Goal: Task Accomplishment & Management: Manage account settings

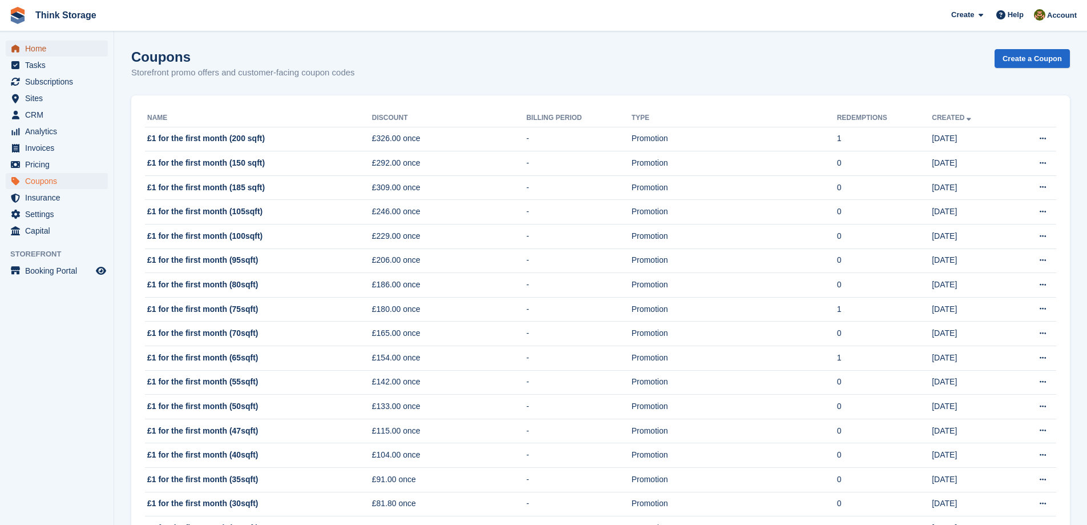
drag, startPoint x: 37, startPoint y: 46, endPoint x: 45, endPoint y: 48, distance: 7.6
click at [38, 46] on span "Home" at bounding box center [59, 49] width 69 height 16
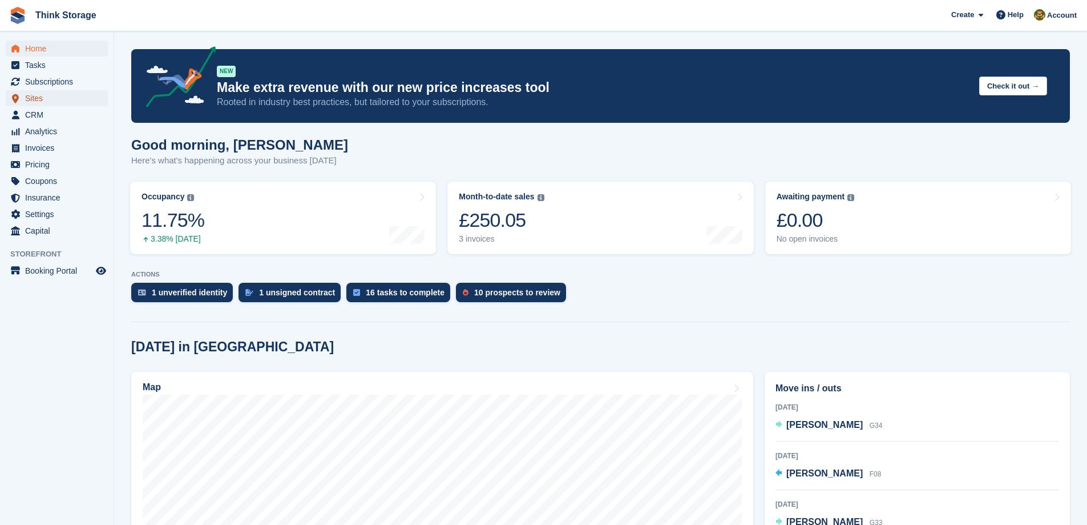
click at [38, 94] on span "Sites" at bounding box center [59, 98] width 69 height 16
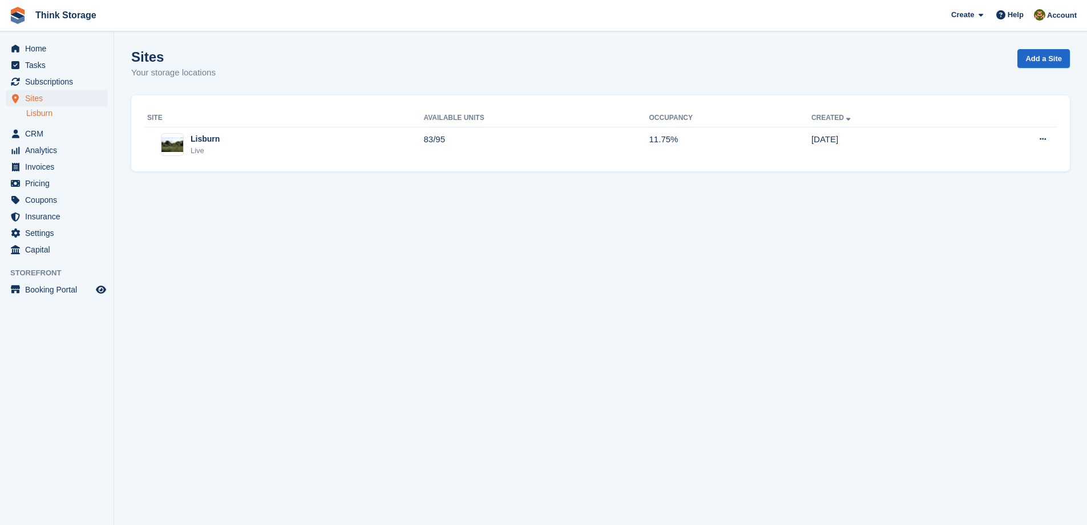
click at [42, 110] on link "Lisburn" at bounding box center [67, 113] width 82 height 11
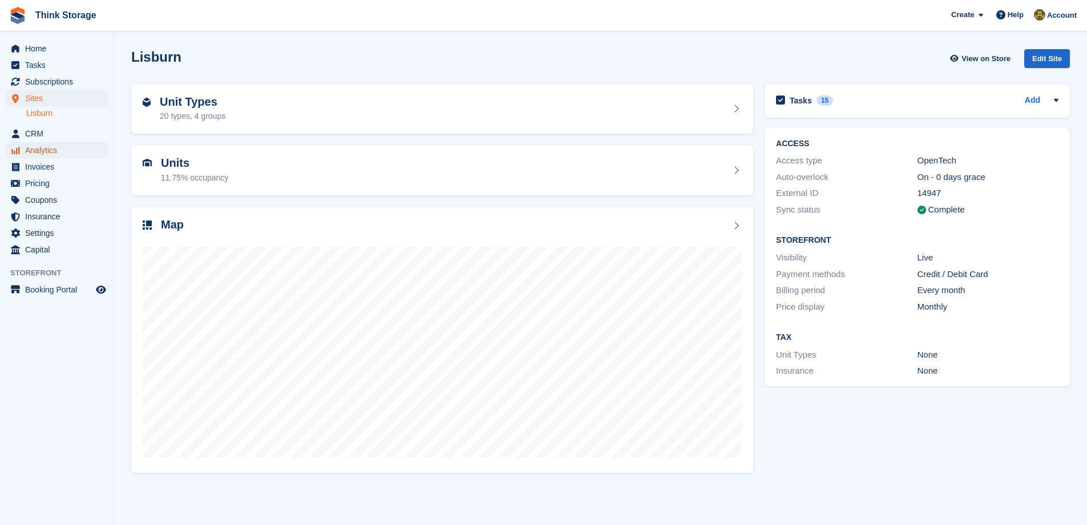
click at [45, 150] on span "Analytics" at bounding box center [59, 150] width 69 height 16
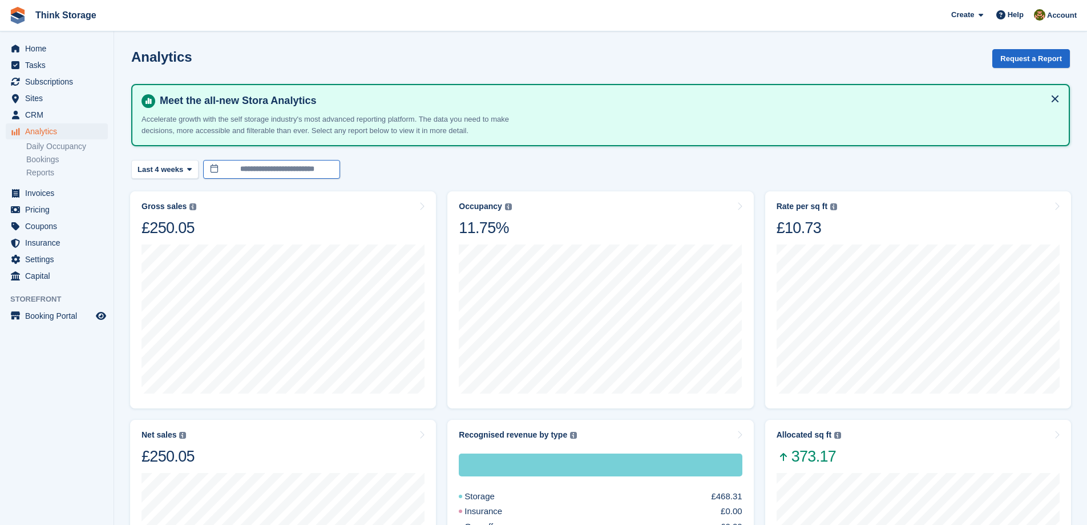
click at [272, 166] on input "**********" at bounding box center [271, 169] width 137 height 19
click at [187, 166] on icon at bounding box center [189, 169] width 5 height 7
click at [167, 167] on span at bounding box center [171, 168] width 9 height 9
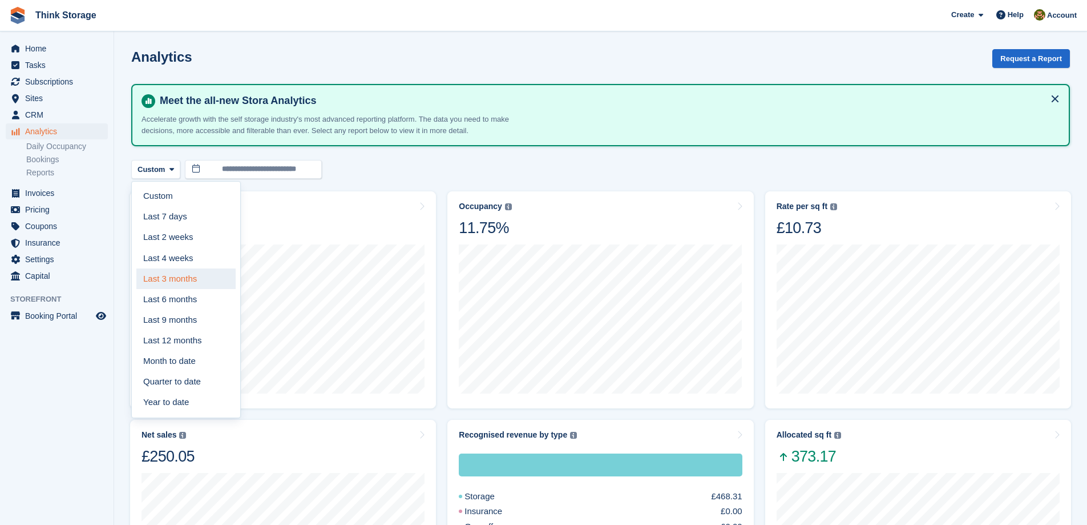
click at [175, 278] on link "Last 3 months" at bounding box center [185, 278] width 99 height 21
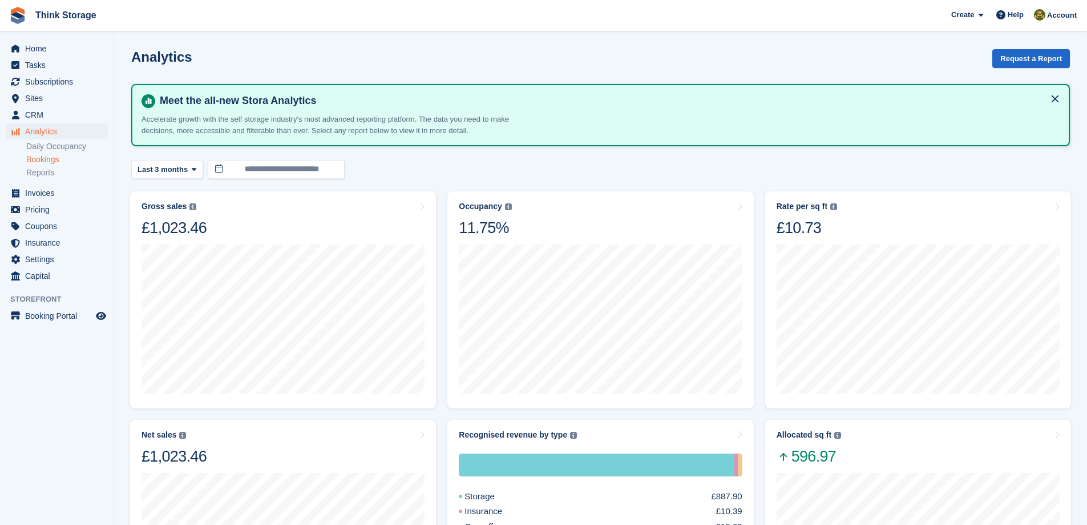
click at [46, 160] on link "Bookings" at bounding box center [67, 159] width 82 height 11
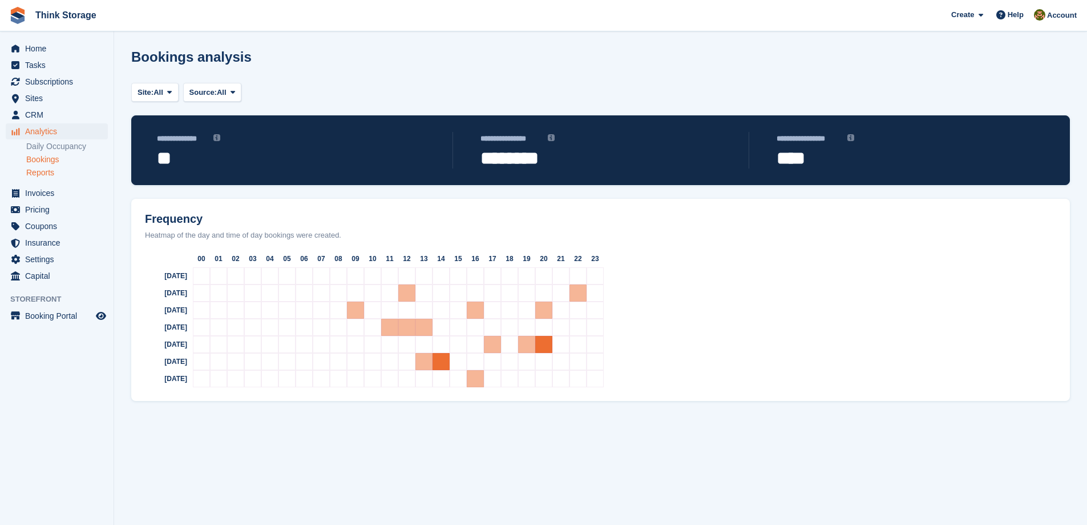
click at [39, 174] on link "Reports" at bounding box center [67, 172] width 82 height 11
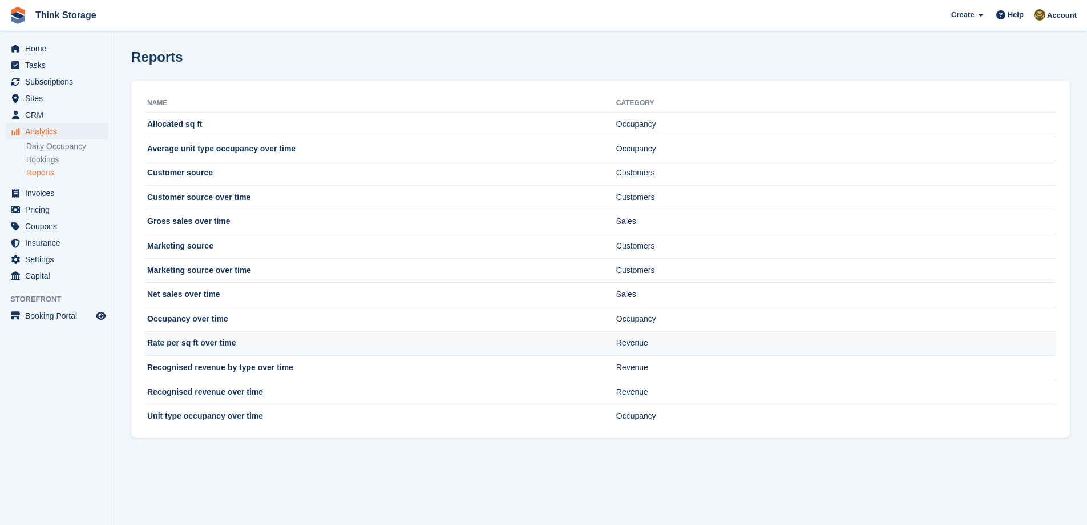
click at [210, 342] on td "Rate per sq ft over time" at bounding box center [381, 343] width 472 height 25
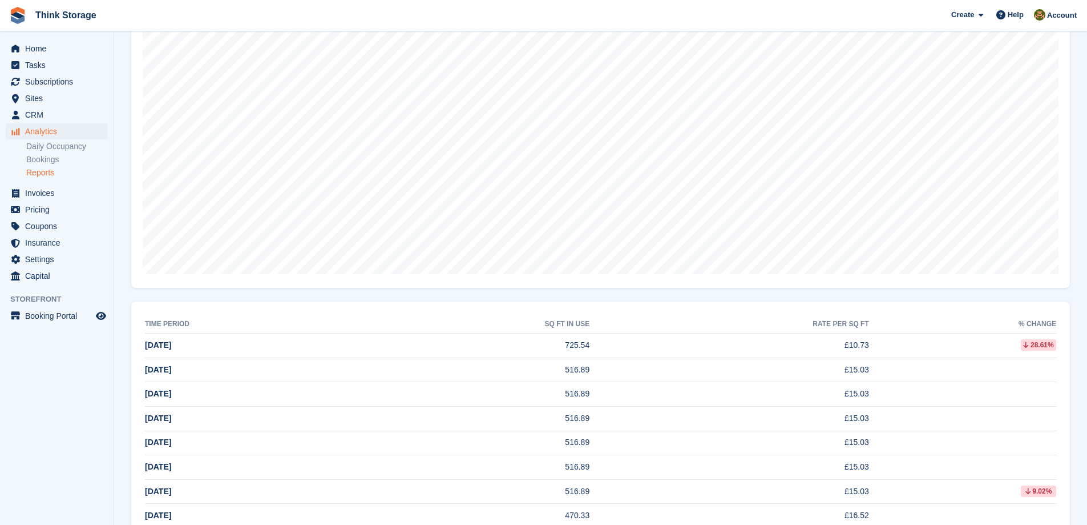
scroll to position [209, 0]
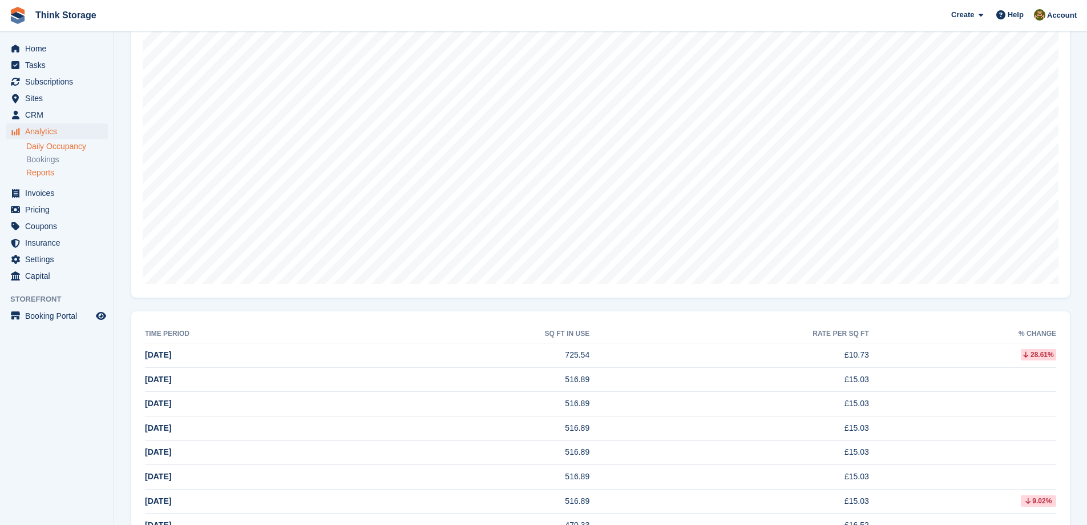
click at [58, 146] on link "Daily Occupancy" at bounding box center [67, 146] width 82 height 11
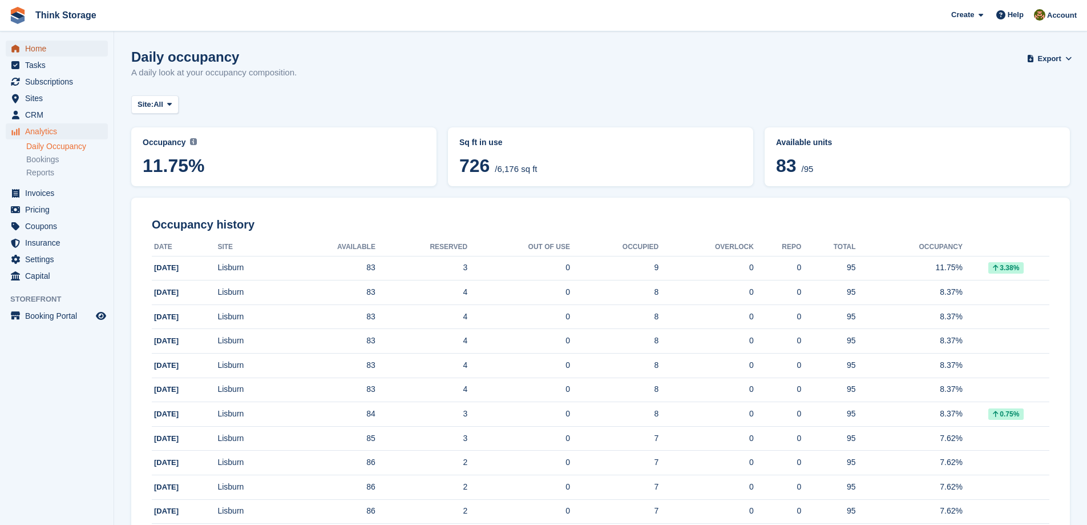
click at [29, 49] on span "Home" at bounding box center [59, 49] width 69 height 16
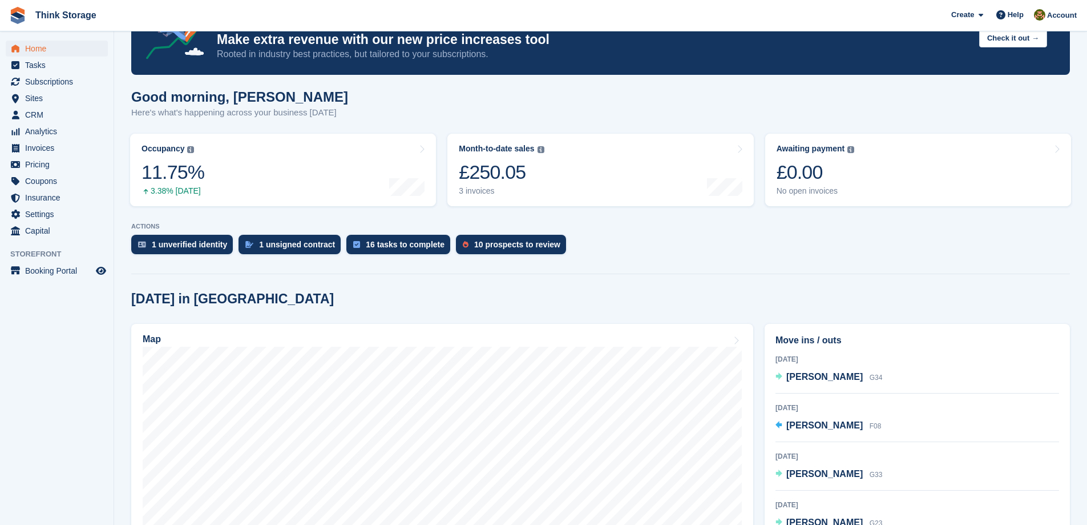
scroll to position [114, 0]
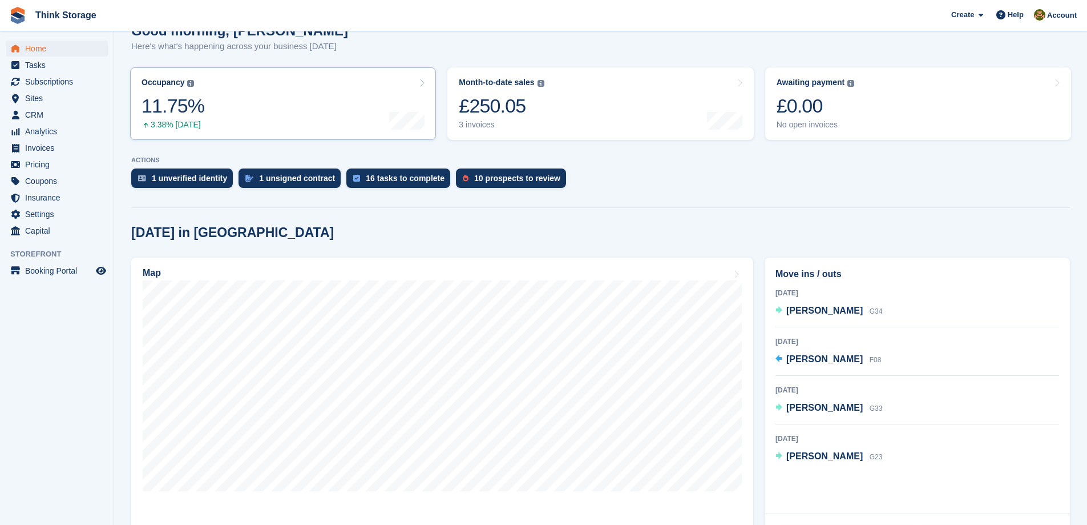
click at [170, 86] on div "Occupancy" at bounding box center [163, 83] width 43 height 10
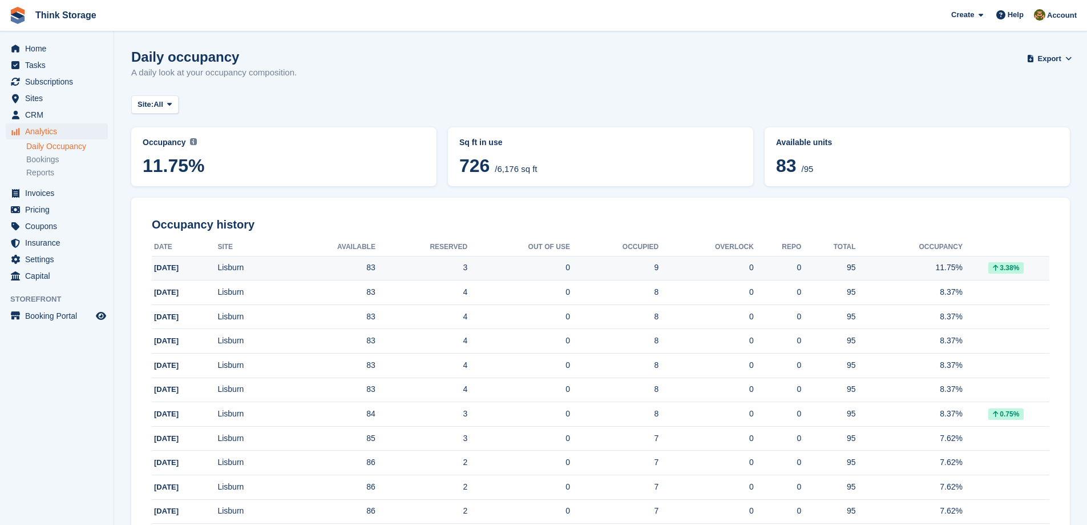
click at [669, 272] on div "0" at bounding box center [706, 267] width 95 height 12
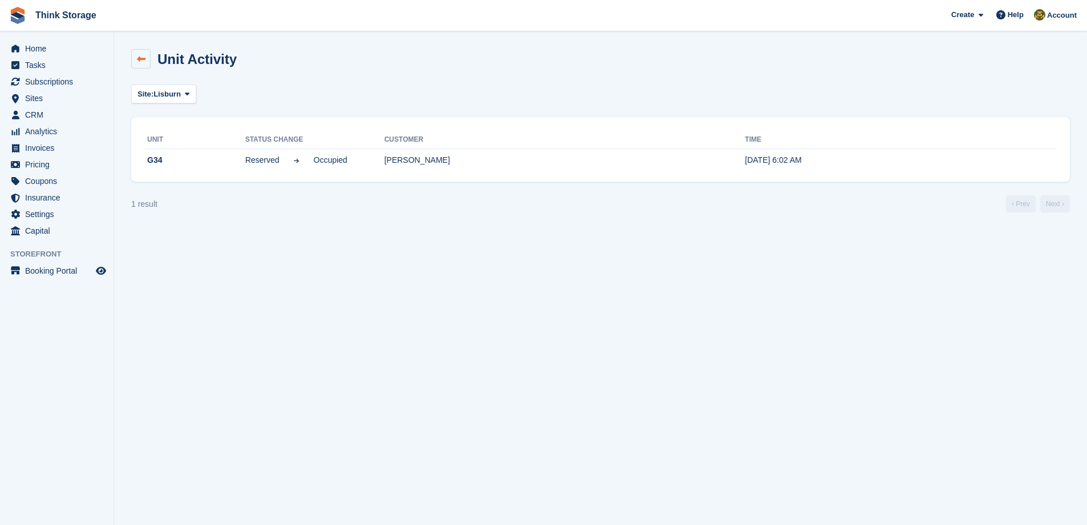
click at [139, 57] on icon at bounding box center [141, 59] width 9 height 9
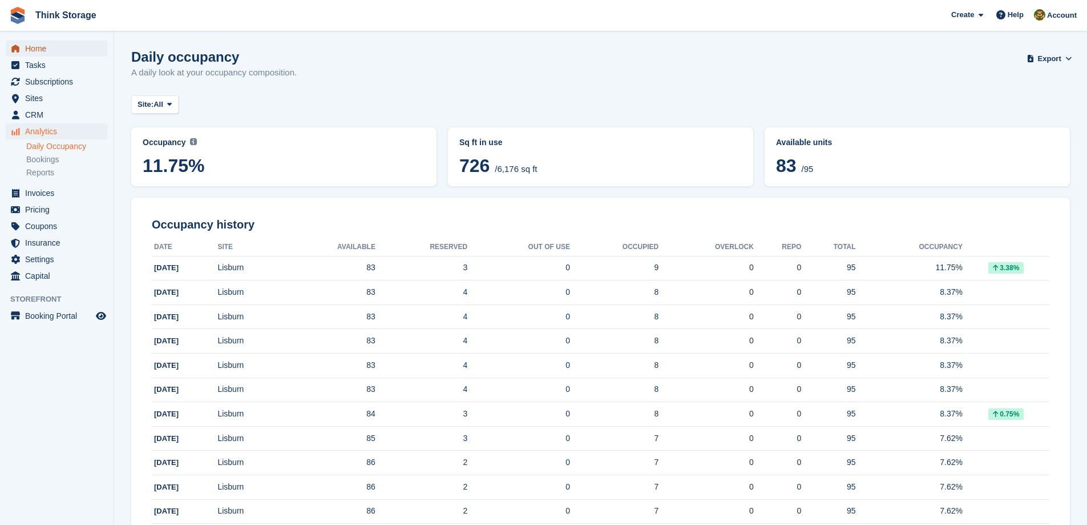
click at [37, 46] on span "Home" at bounding box center [59, 49] width 69 height 16
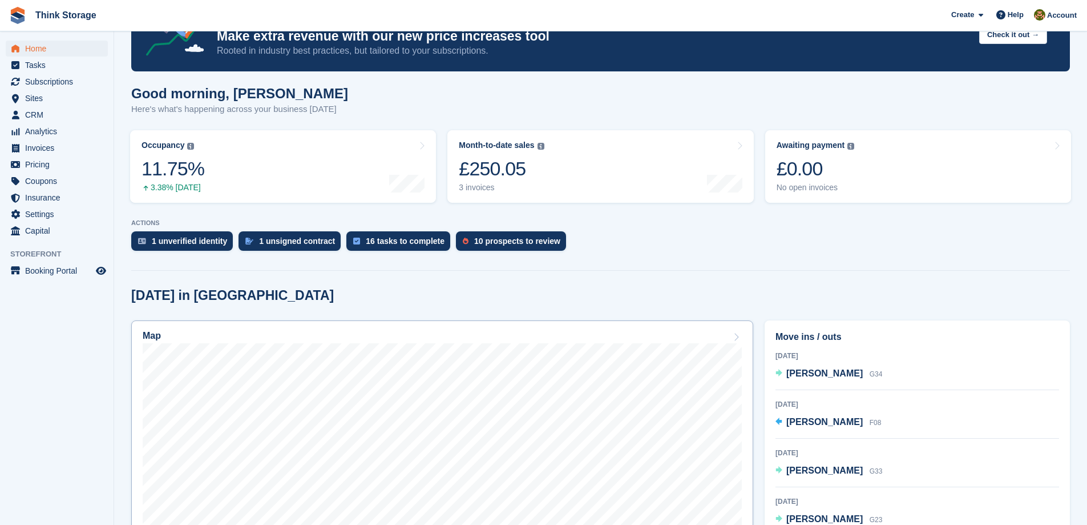
scroll to position [228, 0]
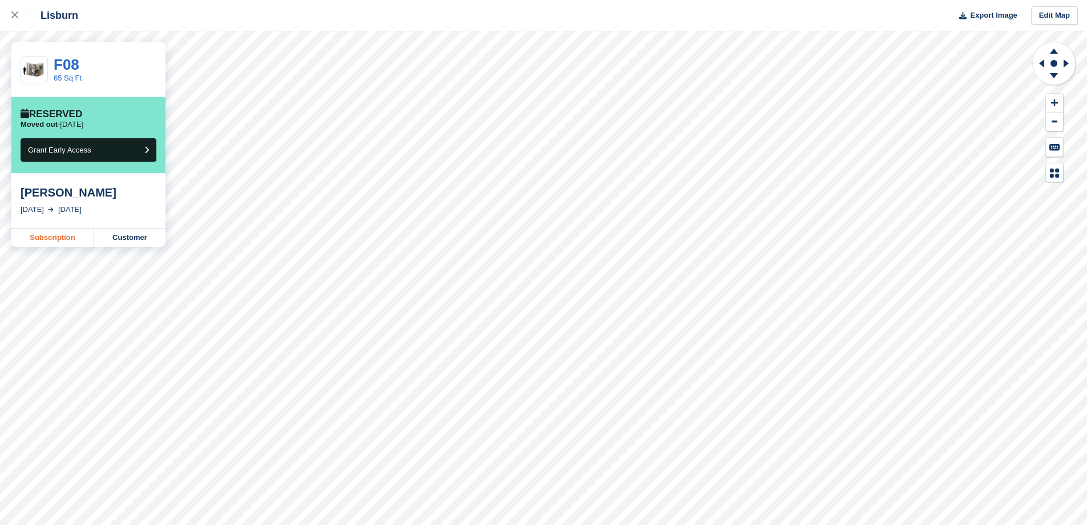
click at [53, 240] on link "Subscription" at bounding box center [52, 237] width 83 height 18
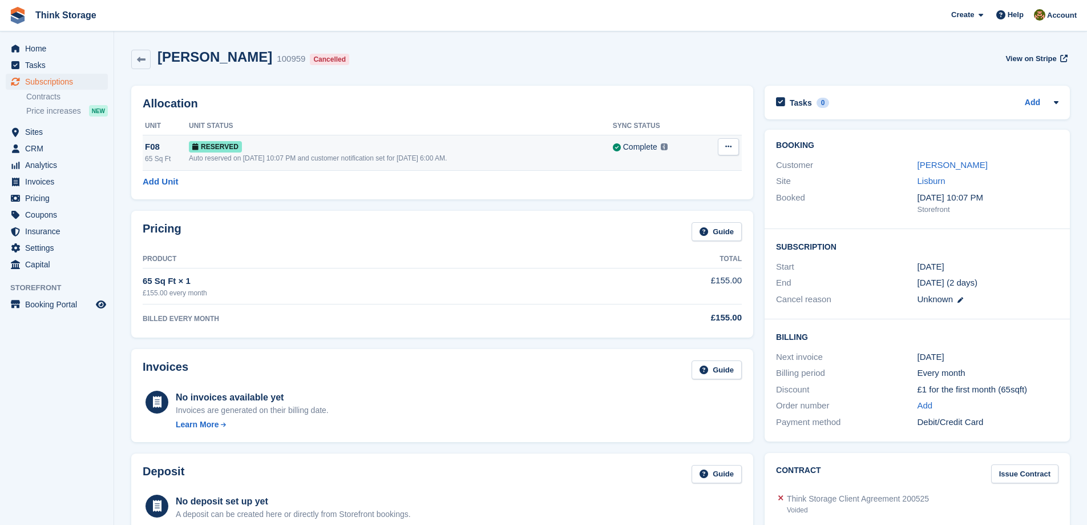
click at [730, 146] on icon at bounding box center [729, 146] width 6 height 7
click at [668, 191] on p "Deallocate" at bounding box center [684, 193] width 99 height 15
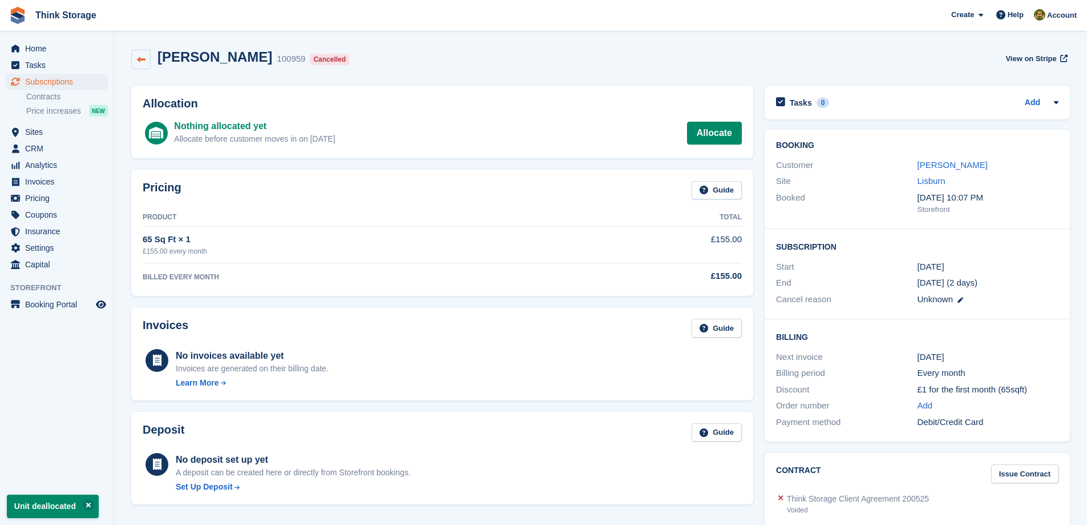
click at [137, 61] on icon at bounding box center [141, 59] width 9 height 9
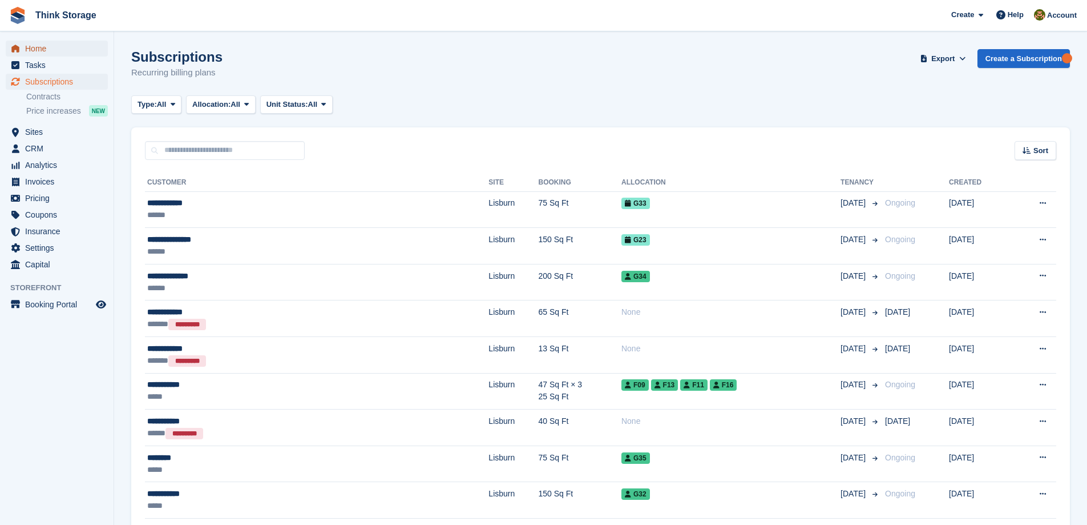
click at [38, 51] on span "Home" at bounding box center [59, 49] width 69 height 16
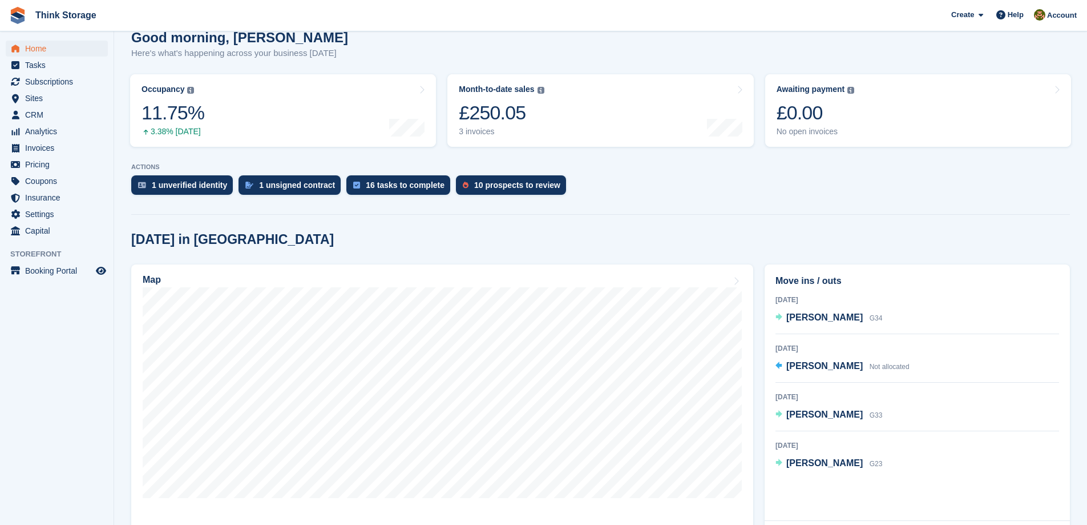
scroll to position [285, 0]
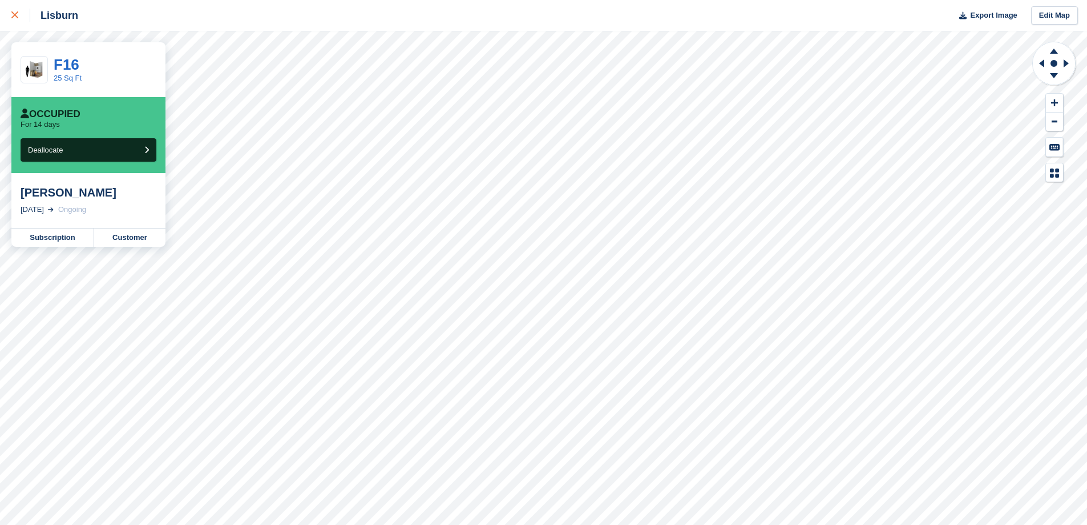
click at [13, 18] on icon at bounding box center [14, 14] width 7 height 7
